Goal: Navigation & Orientation: Find specific page/section

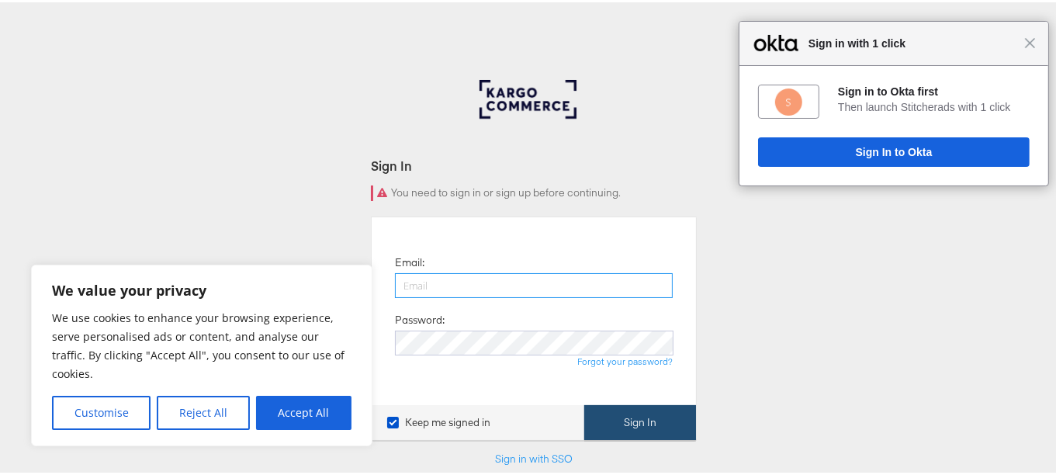
type input "Menna.gamil@assemblyglobal.com"
click at [630, 427] on button "Sign In" at bounding box center [640, 420] width 112 height 35
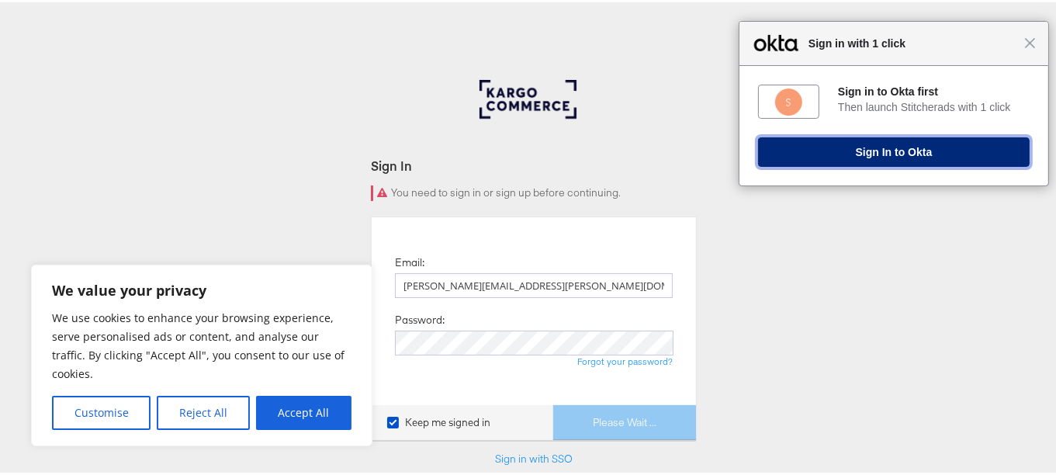
click at [876, 144] on button "Sign In to Okta" at bounding box center [894, 149] width 272 height 29
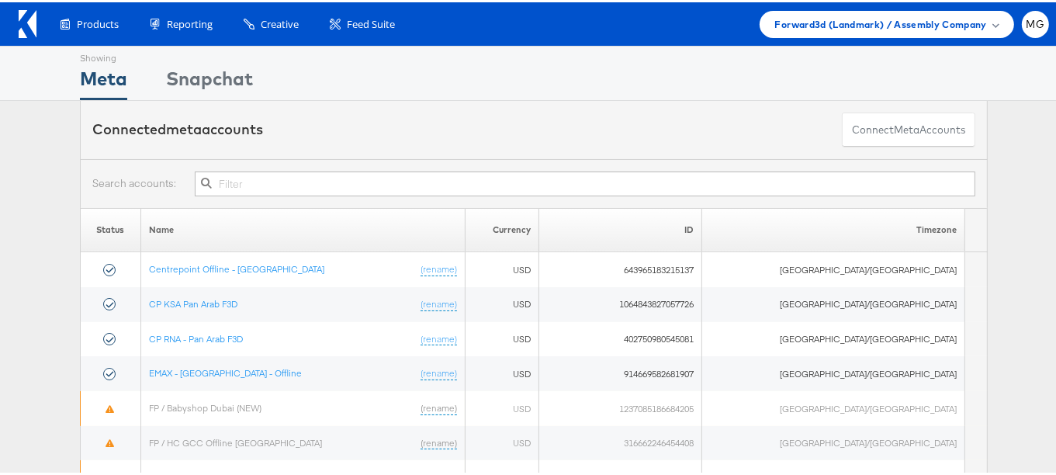
click at [865, 39] on div "Products Product Catalogs Enhance Your Product Catalog, Map Them to Publishers,…" at bounding box center [534, 21] width 1068 height 43
click at [860, 26] on span "Forward3d (Landmark) / Assembly Company" at bounding box center [881, 22] width 212 height 16
click at [993, 22] on span at bounding box center [997, 22] width 8 height 8
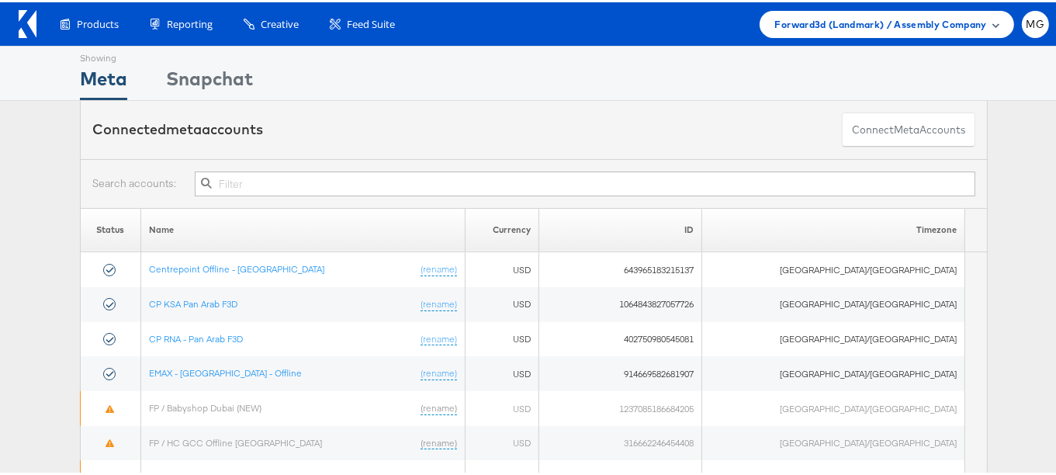
click at [993, 22] on span at bounding box center [997, 22] width 8 height 8
click at [980, 23] on div "Forward3d (Landmark) / Assembly Company" at bounding box center [887, 22] width 224 height 16
click at [880, 29] on span "Forward3d (Landmark) / Assembly Company" at bounding box center [881, 22] width 212 height 16
